Goal: Task Accomplishment & Management: Use online tool/utility

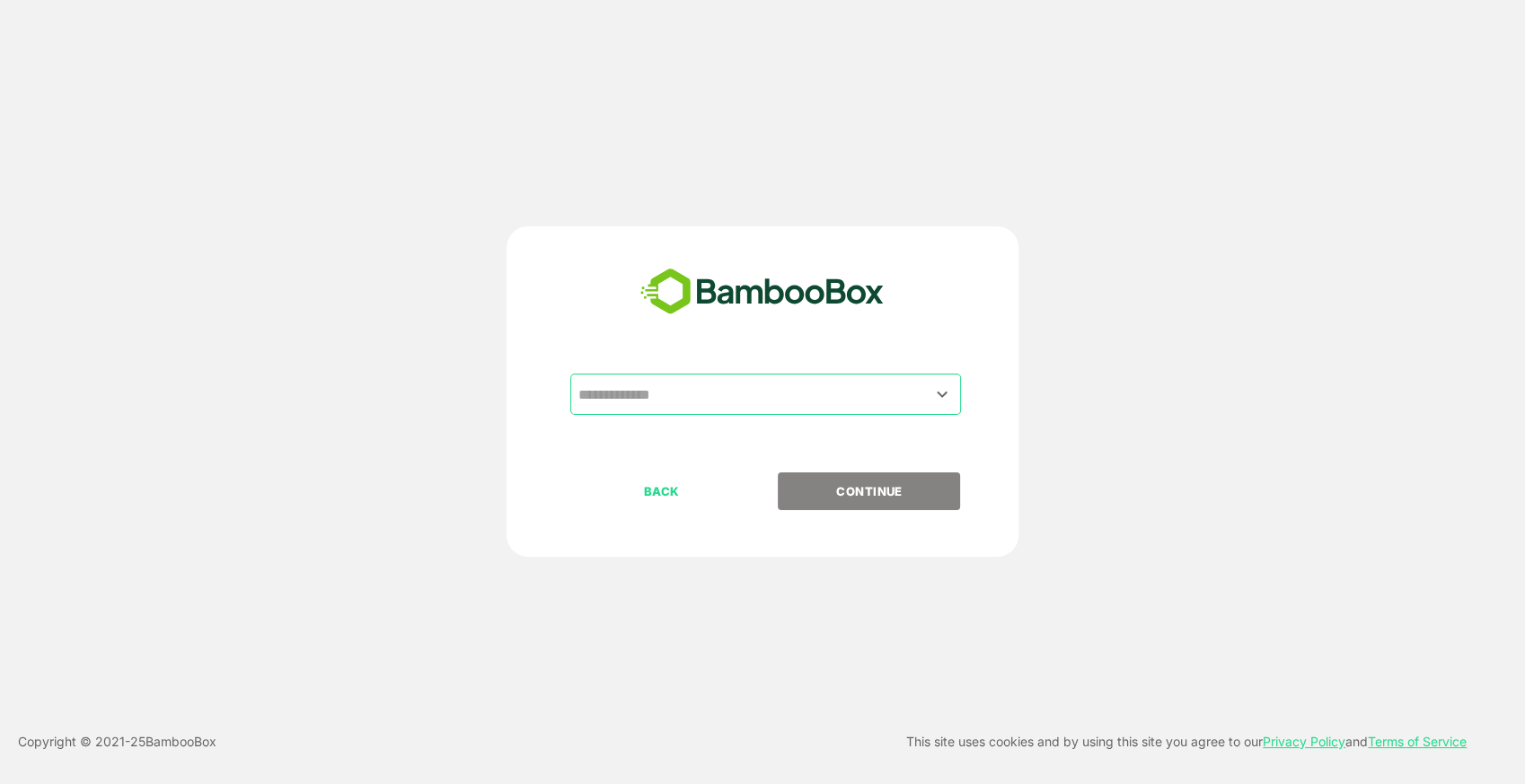
click at [732, 386] on input "text" at bounding box center [766, 394] width 384 height 34
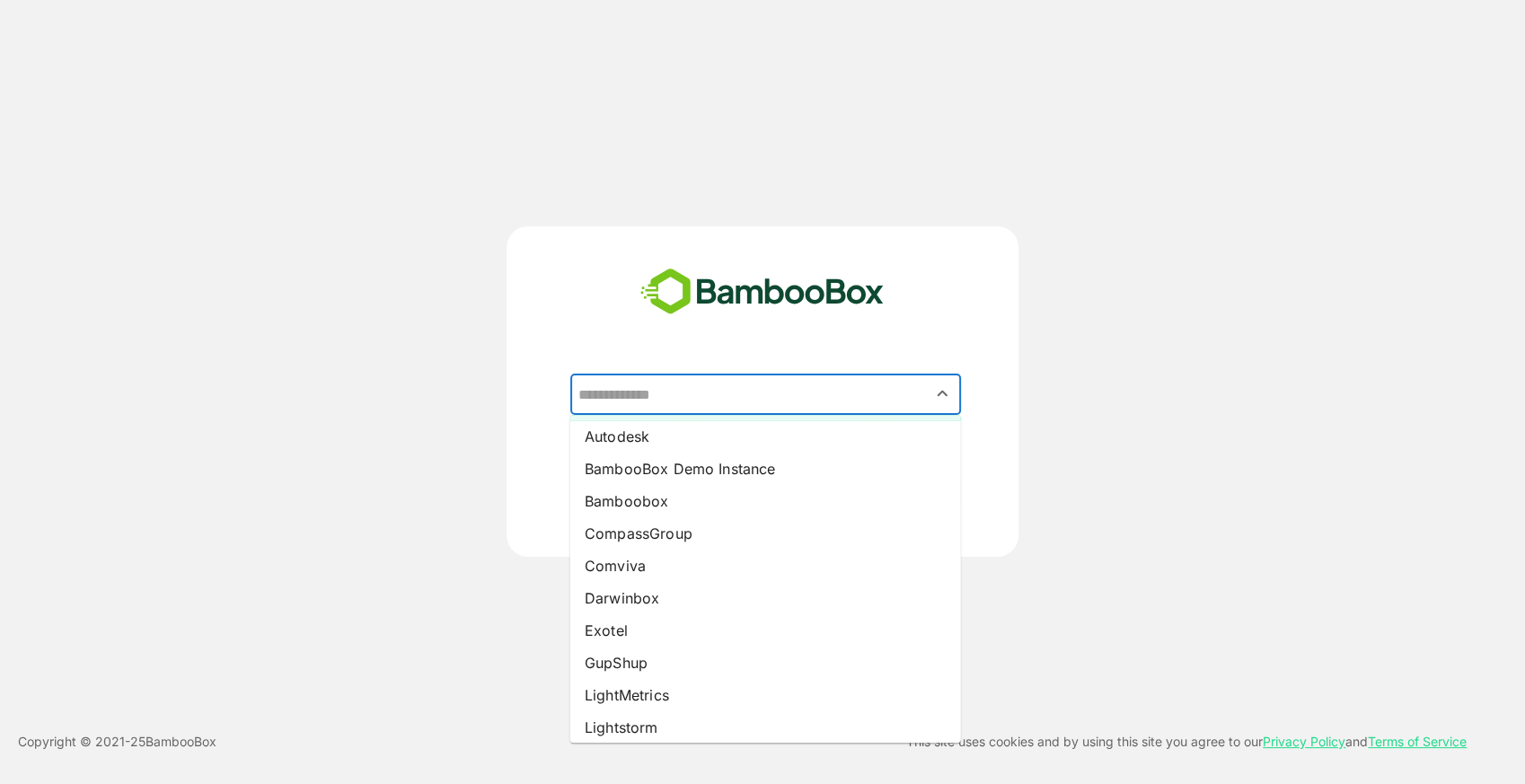
scroll to position [71, 0]
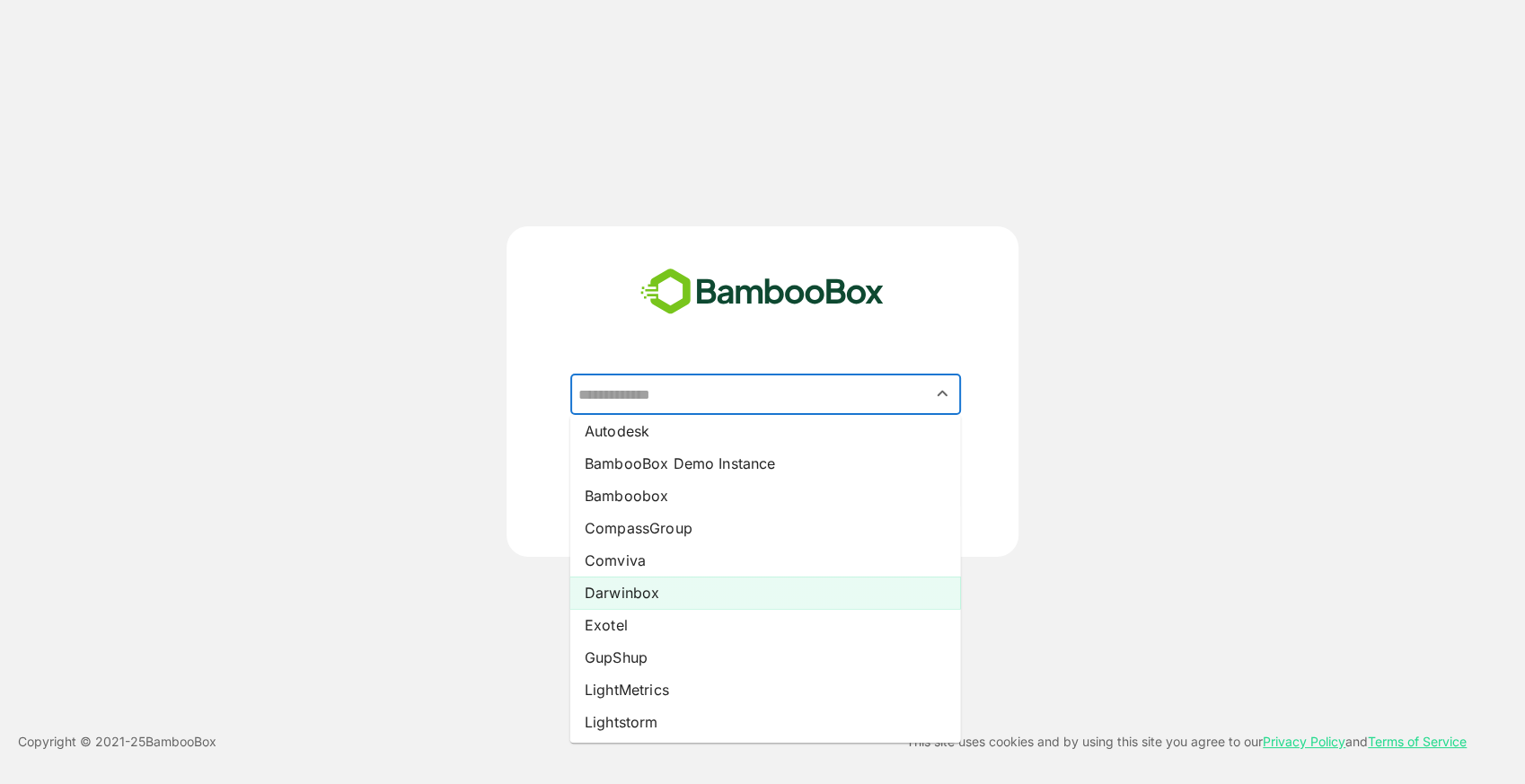
click at [702, 584] on li "Darwinbox" at bounding box center [765, 592] width 390 height 32
type input "*********"
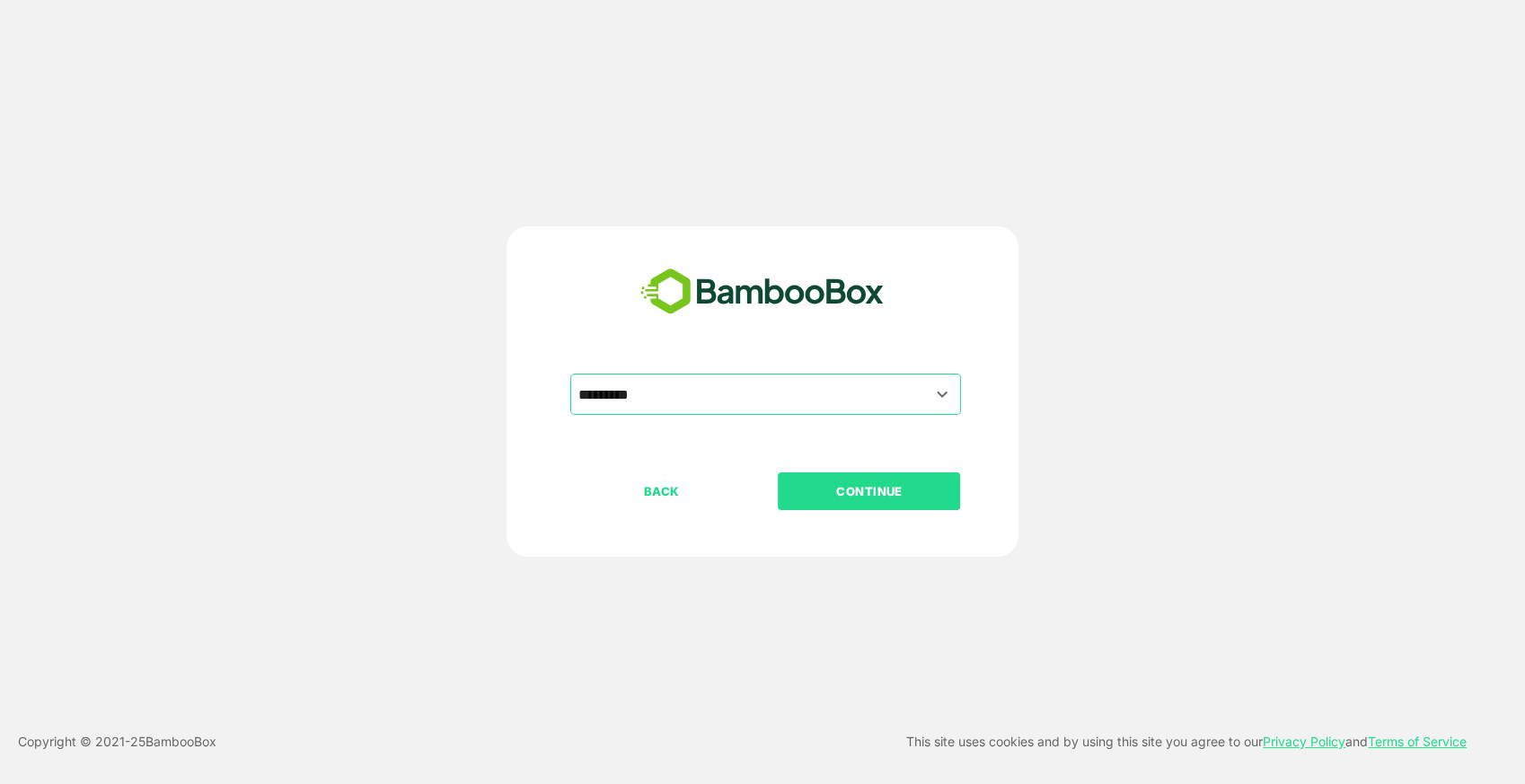
click at [847, 499] on p "CONTINUE" at bounding box center [870, 490] width 180 height 19
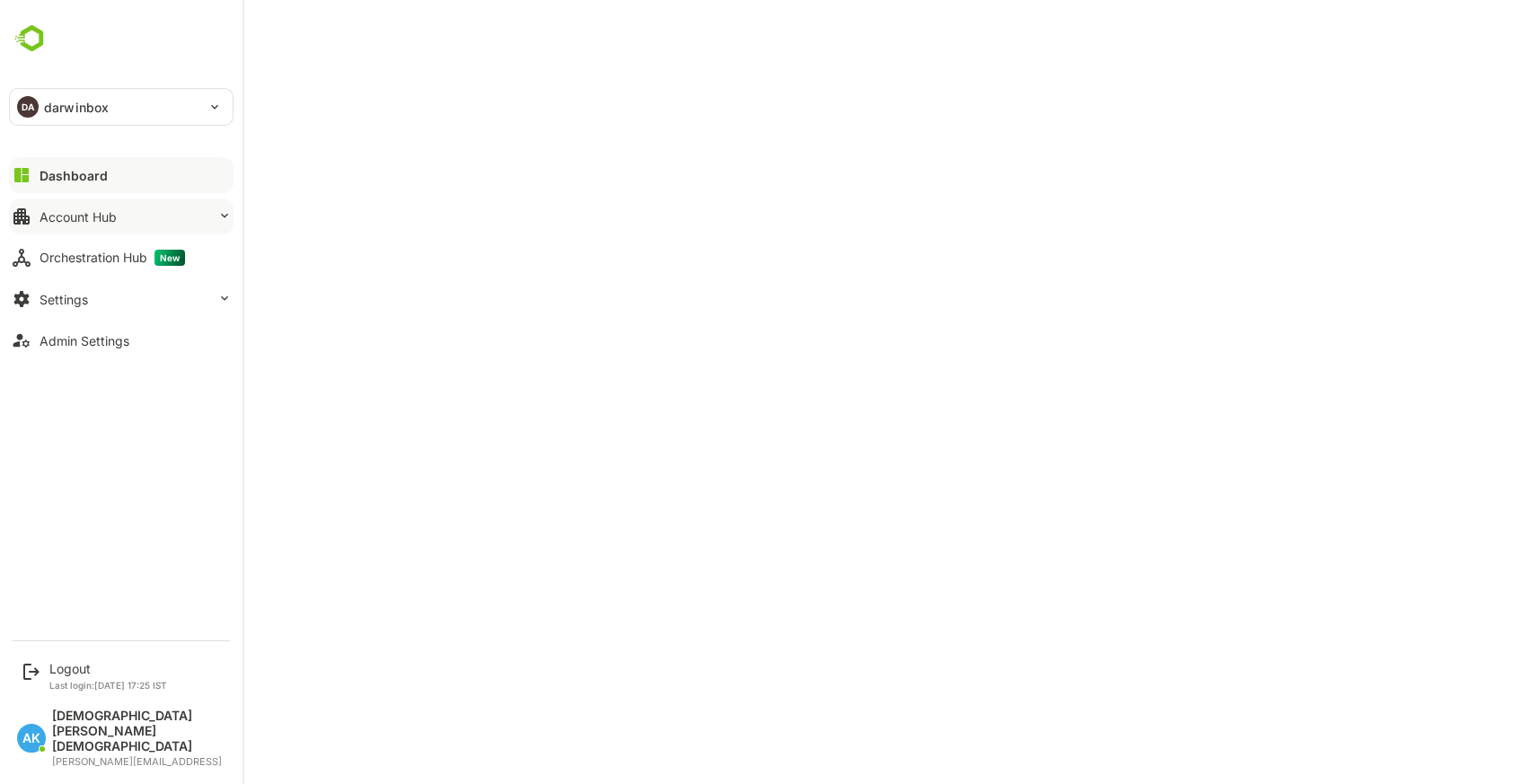
click at [133, 214] on button "Account Hub" at bounding box center [121, 216] width 224 height 36
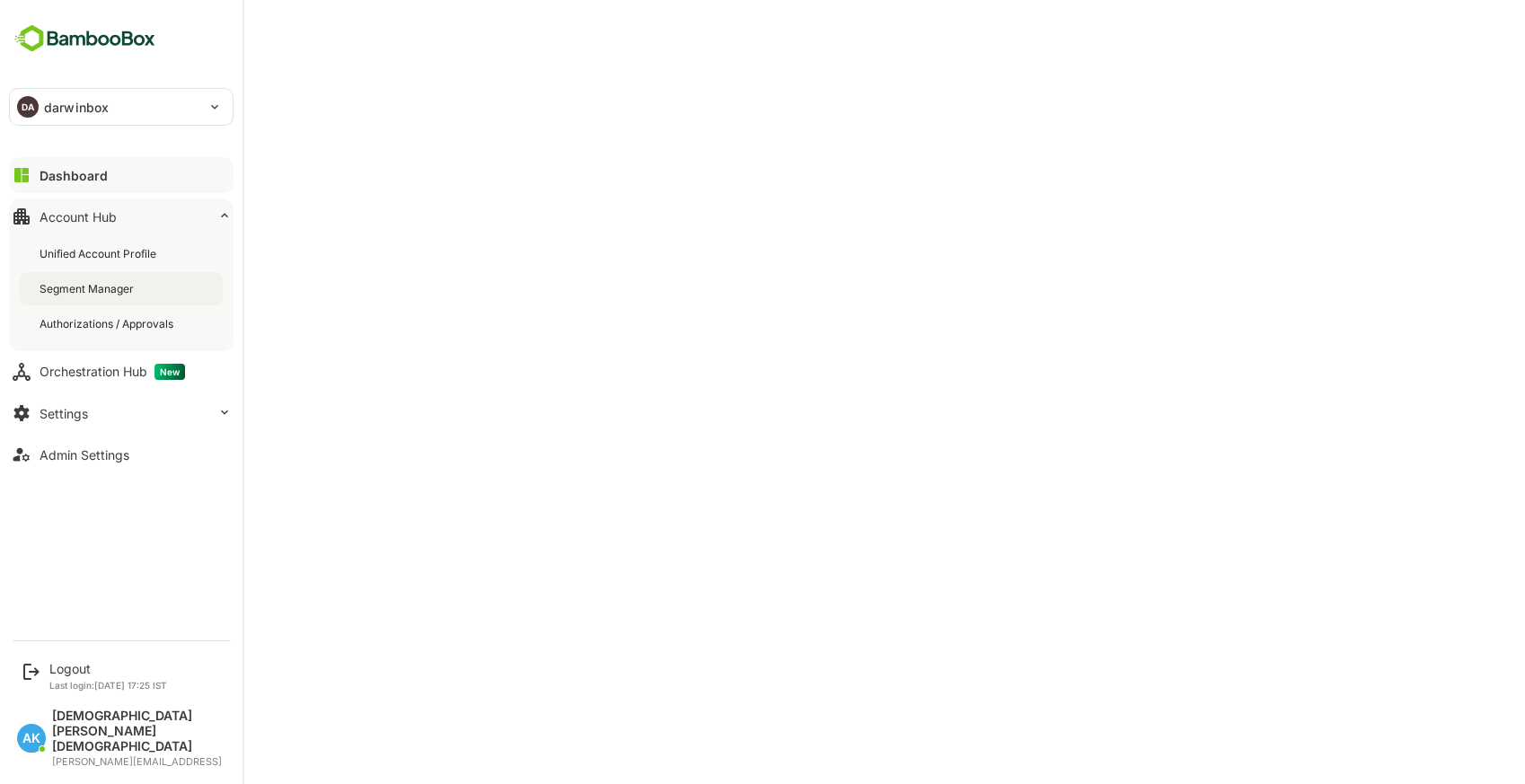
click at [112, 279] on div "Segment Manager" at bounding box center [121, 288] width 203 height 33
click at [70, 676] on div "Logout" at bounding box center [108, 668] width 118 height 15
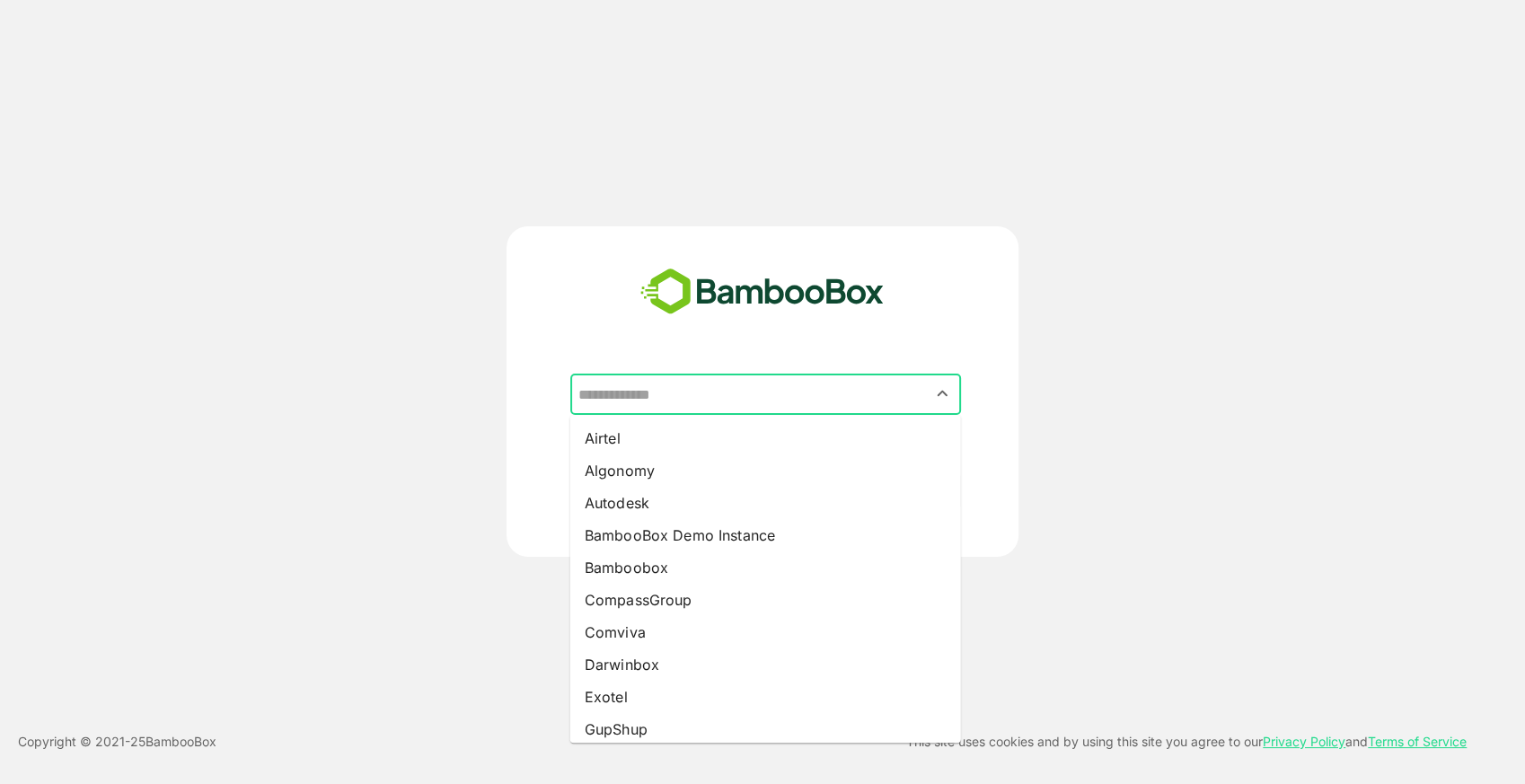
click at [698, 380] on input "text" at bounding box center [766, 394] width 384 height 34
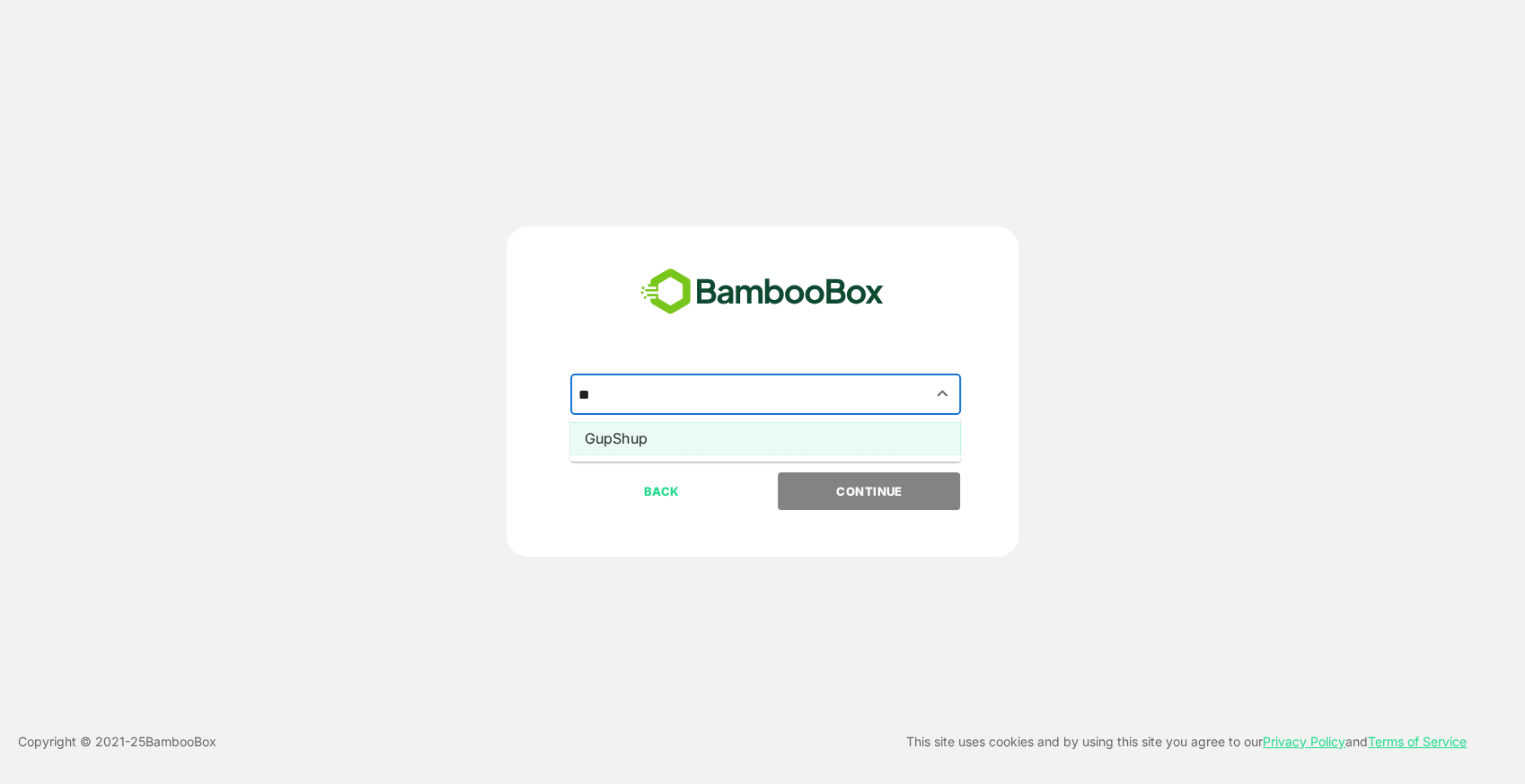
click at [673, 438] on li "GupShup" at bounding box center [765, 437] width 390 height 32
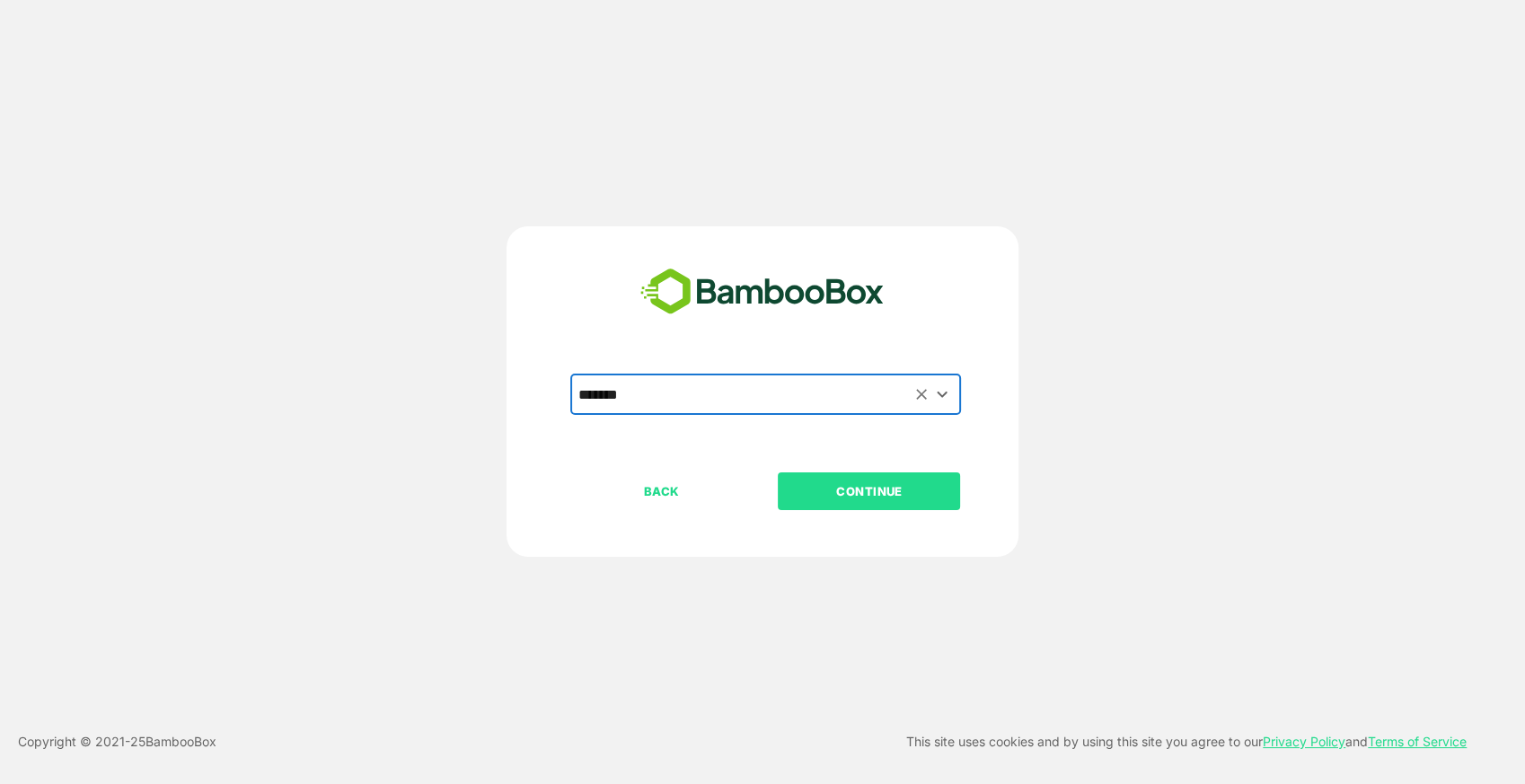
type input "*******"
click at [846, 493] on p "CONTINUE" at bounding box center [870, 490] width 180 height 19
